Goal: Complete application form

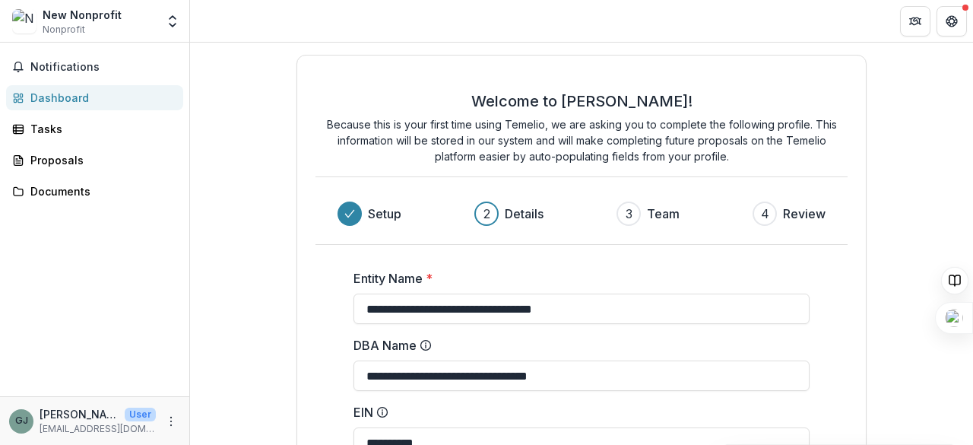
scroll to position [2, 44]
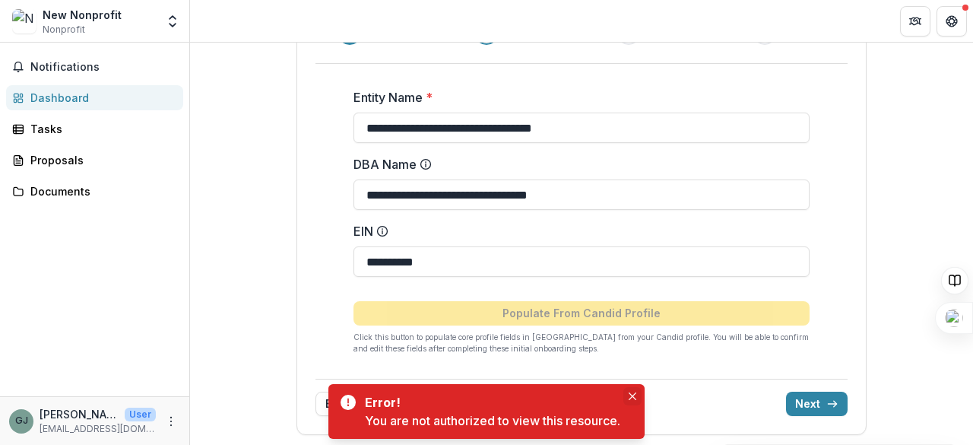
click at [632, 392] on button "Close" at bounding box center [632, 396] width 18 height 18
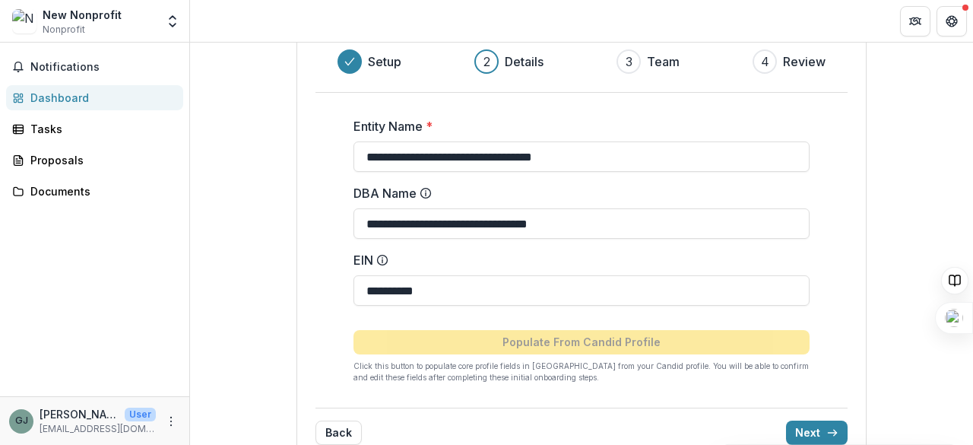
scroll to position [181, 0]
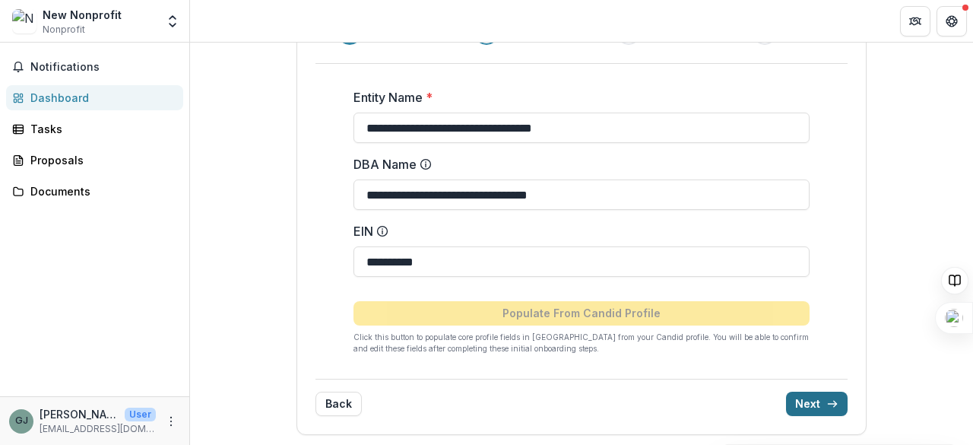
click at [806, 405] on button "Next" at bounding box center [817, 404] width 62 height 24
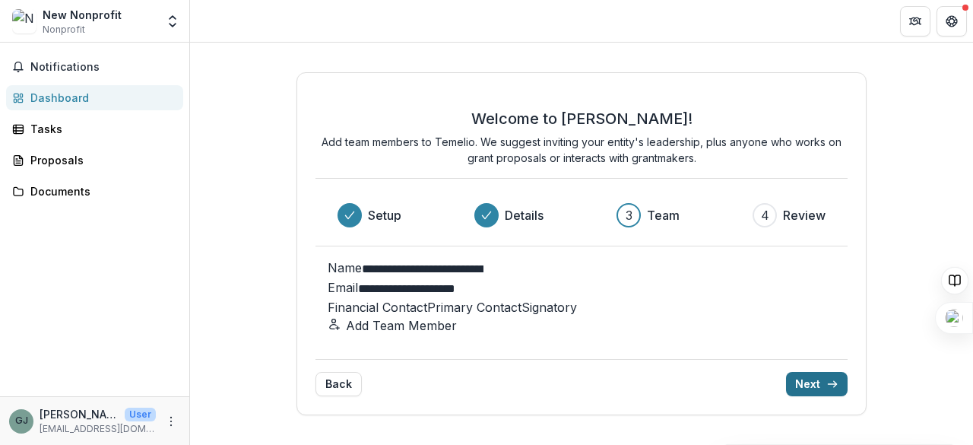
scroll to position [16, 0]
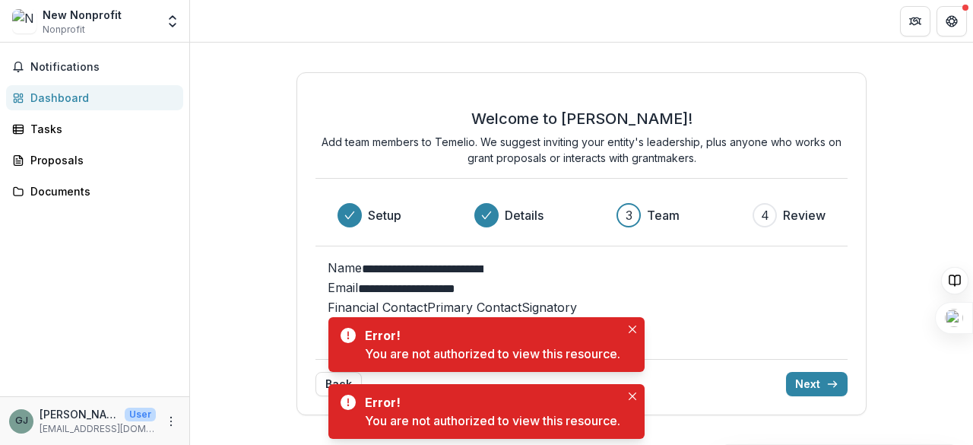
click at [468, 298] on div "Financial Contact Primary Contact Signatory" at bounding box center [582, 307] width 508 height 18
click at [634, 323] on button "Close" at bounding box center [632, 329] width 18 height 18
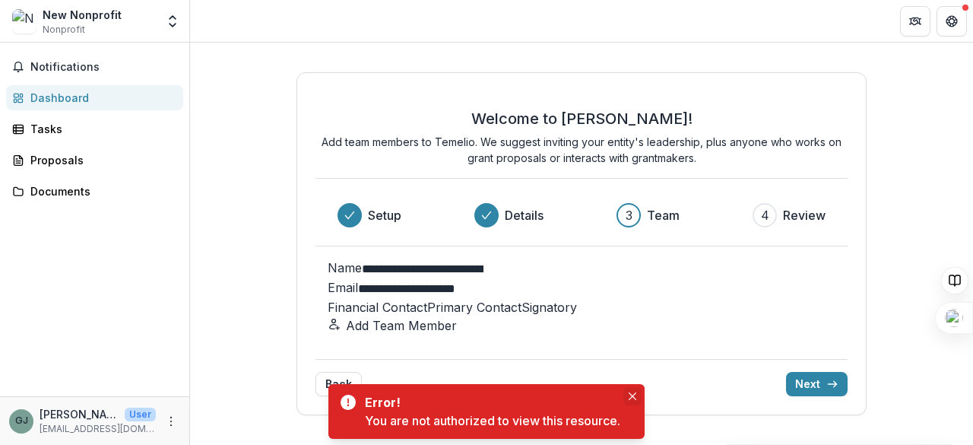
click at [633, 392] on icon "Close" at bounding box center [633, 396] width 8 height 8
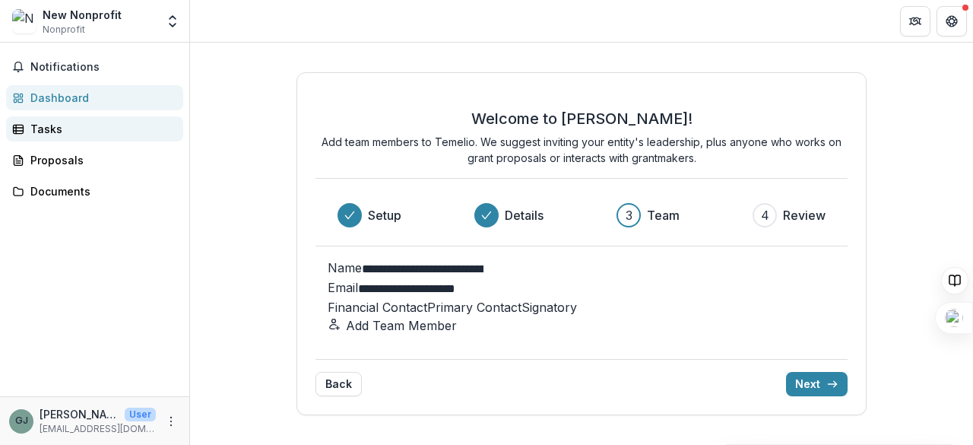
click at [56, 128] on div "Tasks" at bounding box center [100, 129] width 141 height 16
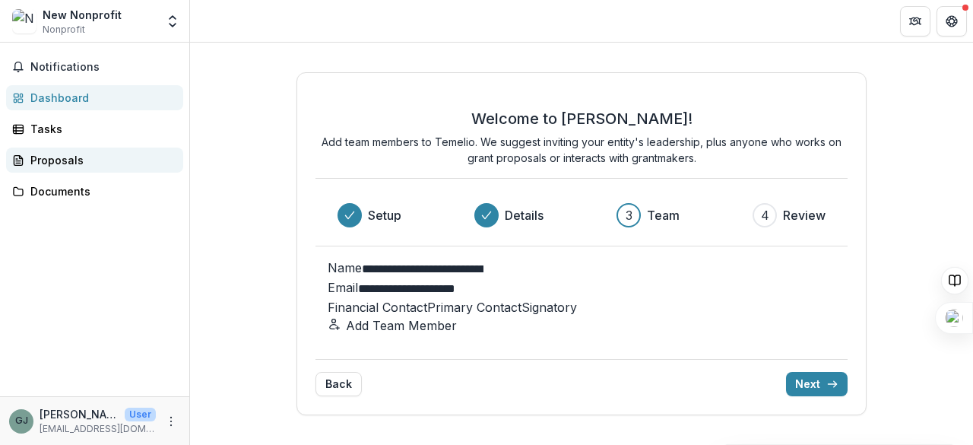
click at [53, 156] on div "Proposals" at bounding box center [100, 160] width 141 height 16
